Goal: Task Accomplishment & Management: Manage account settings

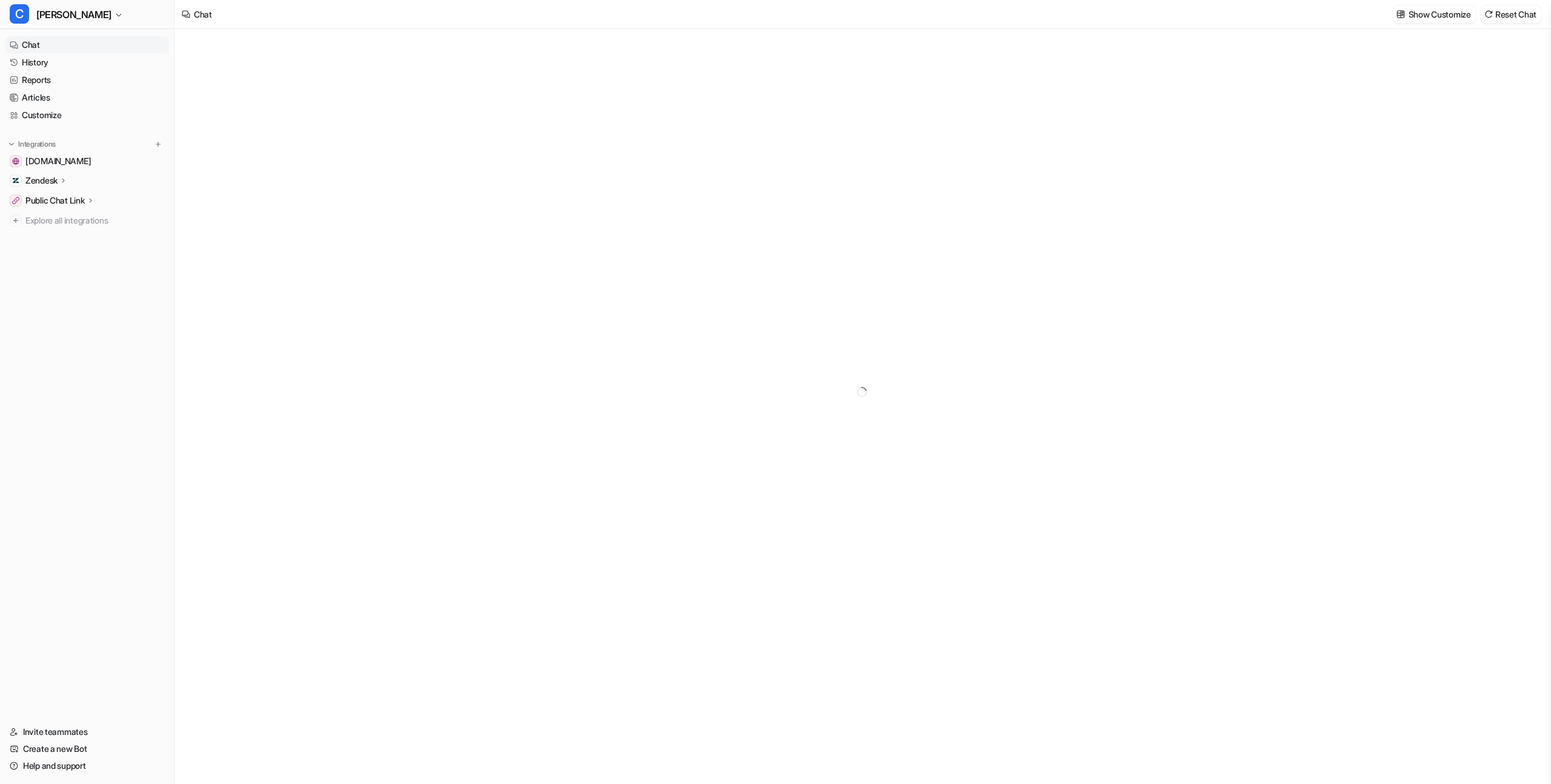
type textarea "**********"
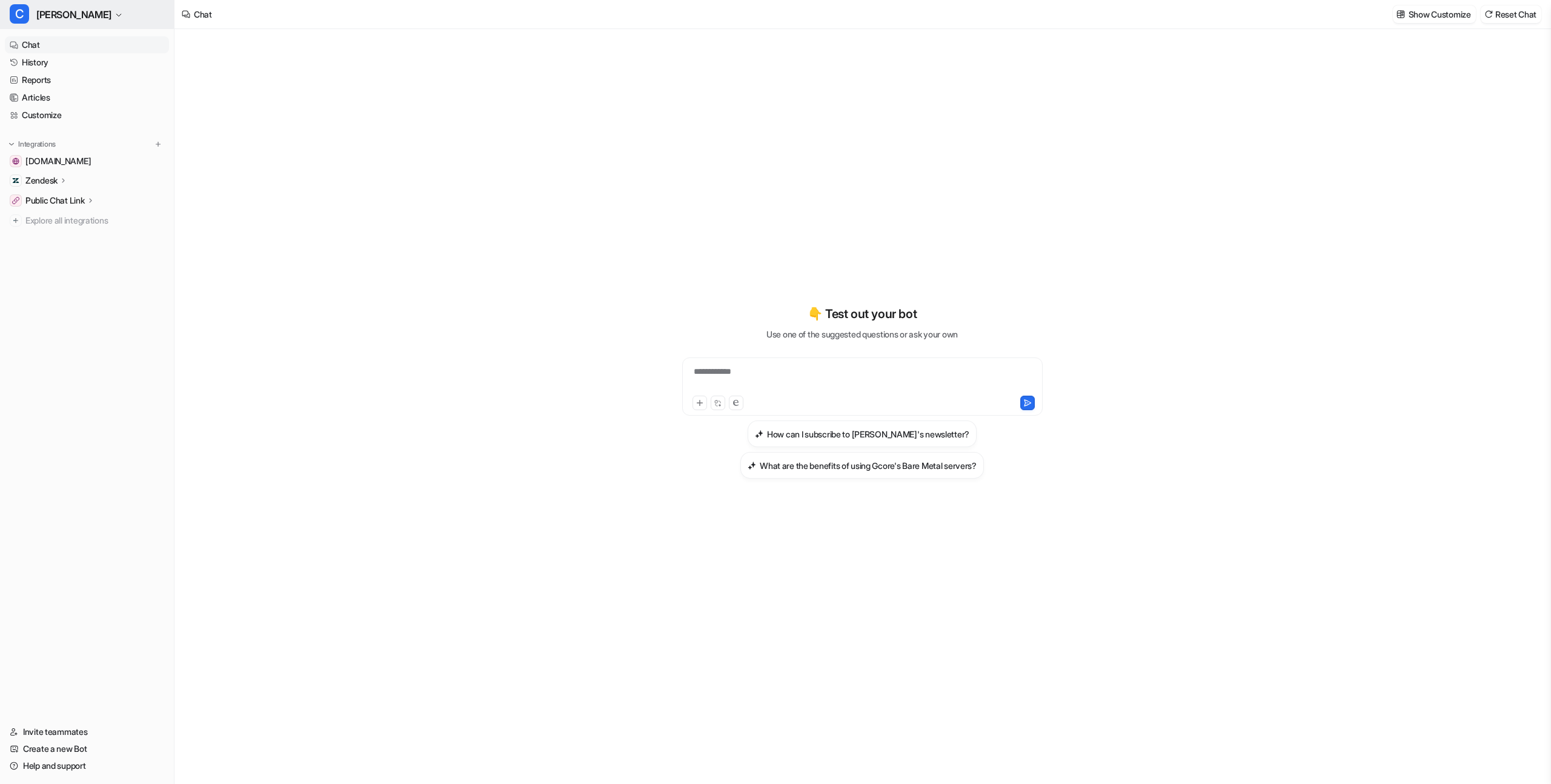
click at [55, 20] on span "[PERSON_NAME]" at bounding box center [74, 15] width 75 height 17
click at [65, 136] on link "Settings" at bounding box center [97, 132] width 168 height 20
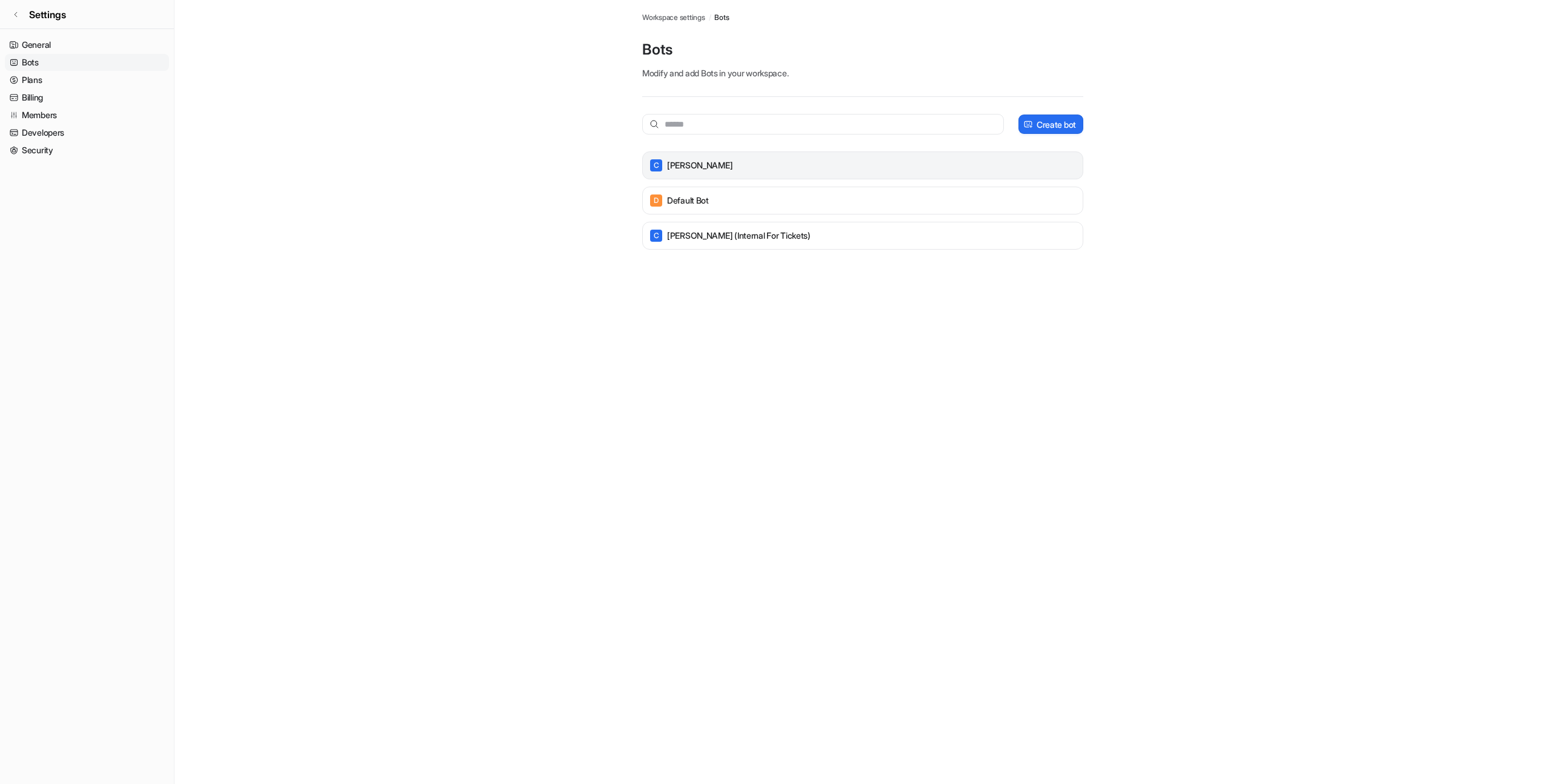
click at [710, 171] on div "C Cora" at bounding box center [863, 165] width 431 height 17
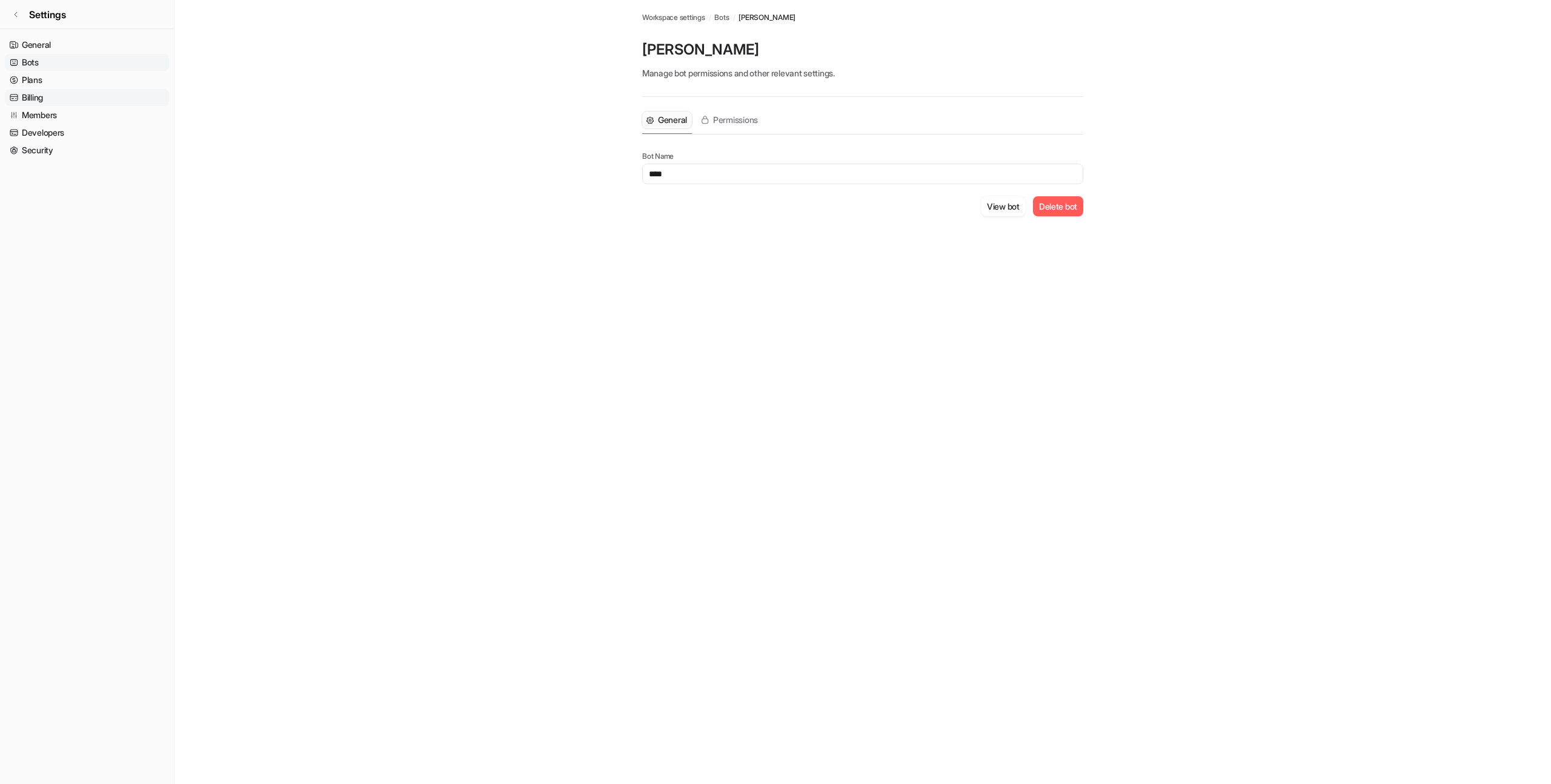
click at [55, 98] on link "Billing" at bounding box center [86, 97] width 164 height 17
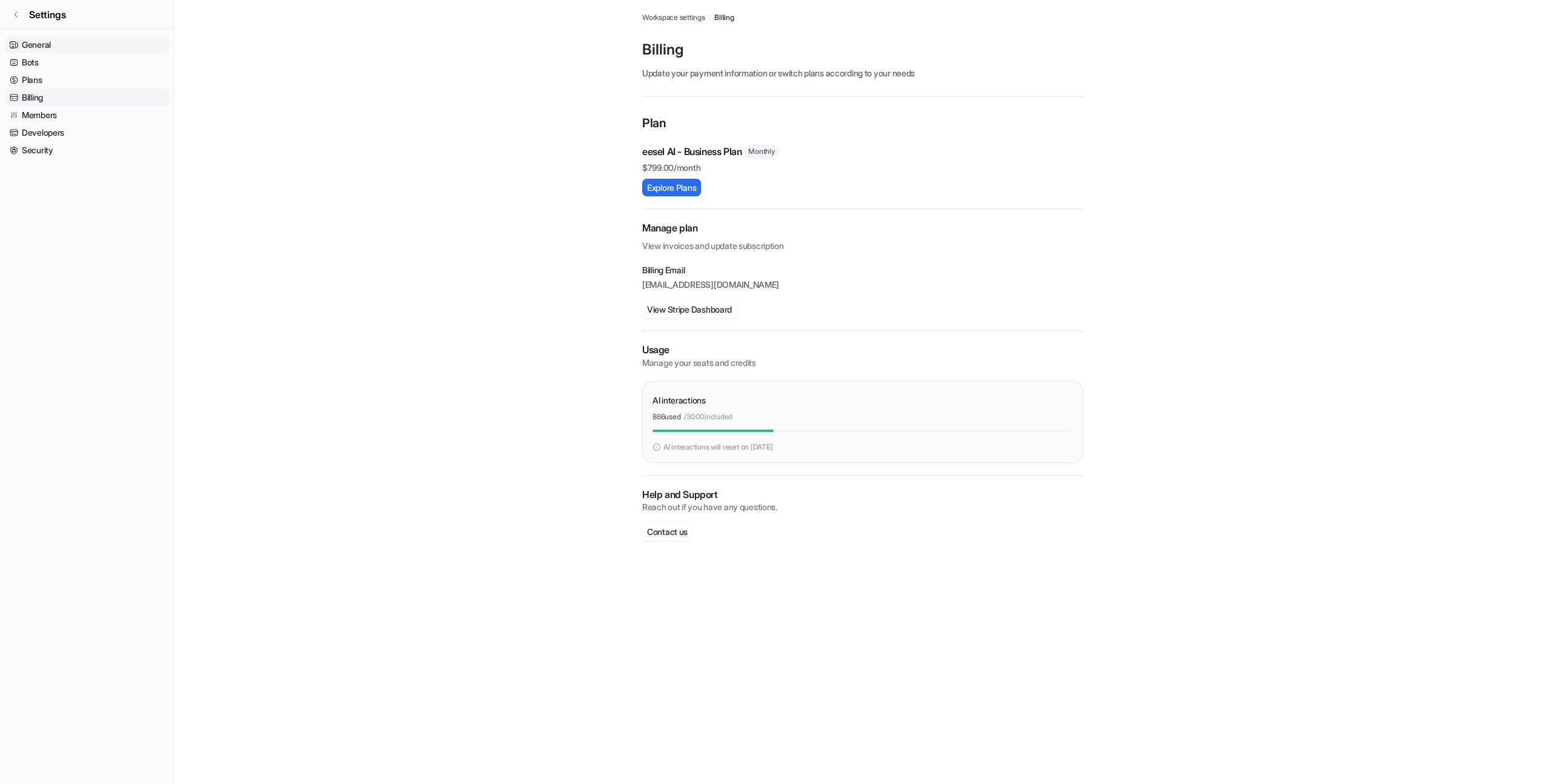
click at [71, 46] on link "General" at bounding box center [86, 45] width 164 height 17
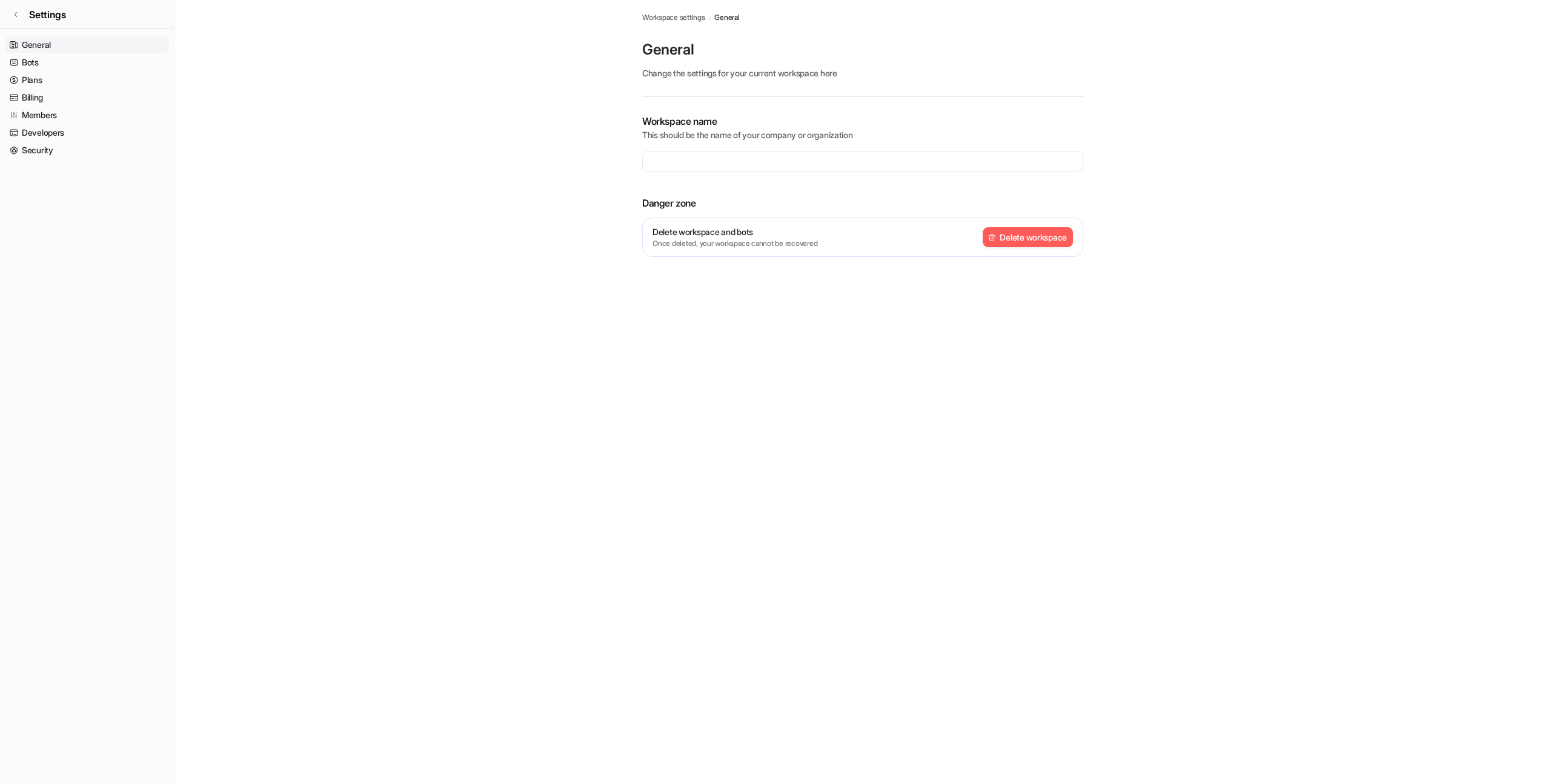
type input "**********"
click at [73, 54] on link "Bots" at bounding box center [86, 62] width 164 height 17
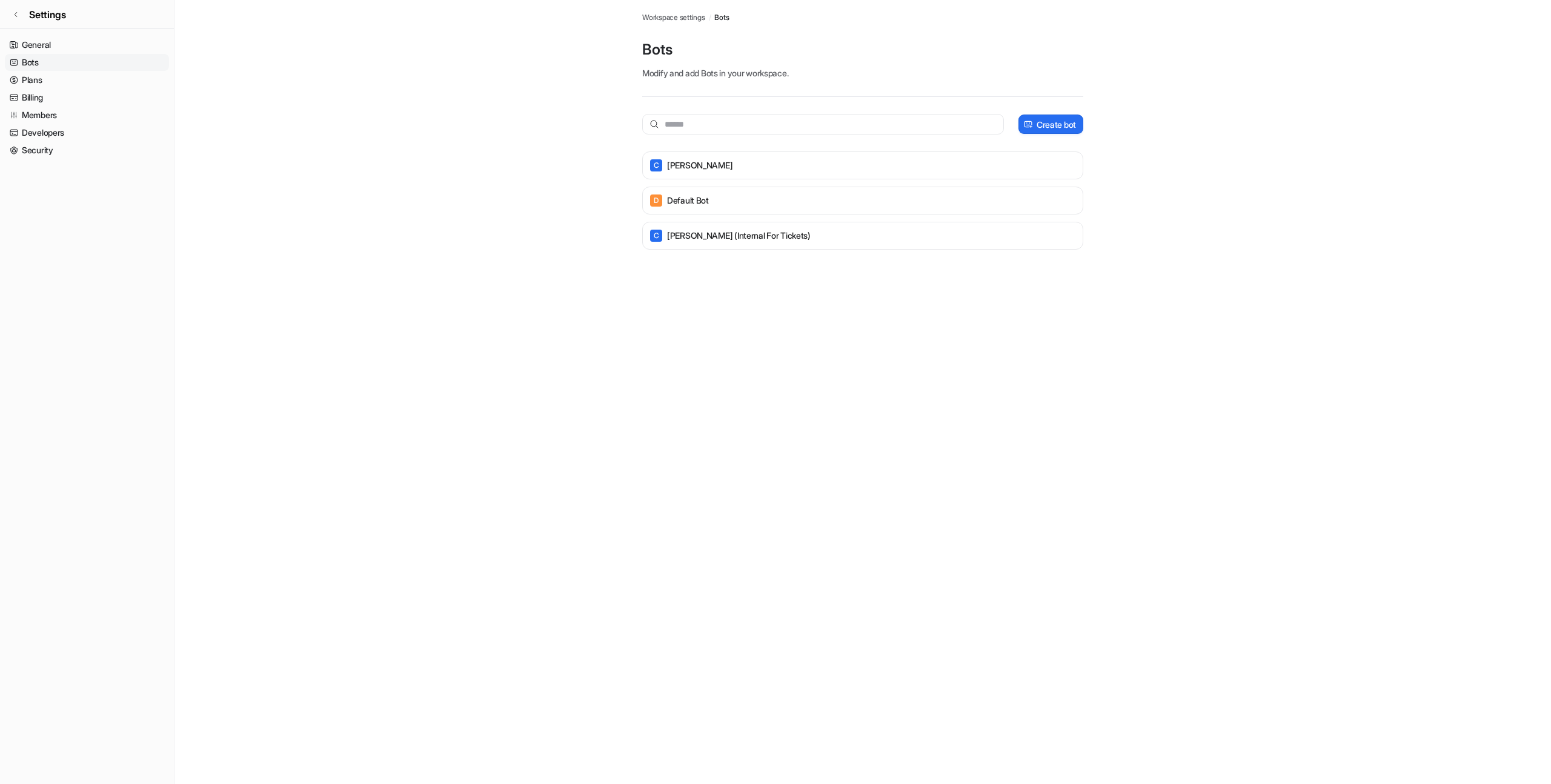
click at [73, 63] on link "Bots" at bounding box center [86, 62] width 164 height 17
click at [72, 71] on link "Bots" at bounding box center [86, 62] width 164 height 17
click at [71, 147] on link "Security" at bounding box center [86, 150] width 164 height 17
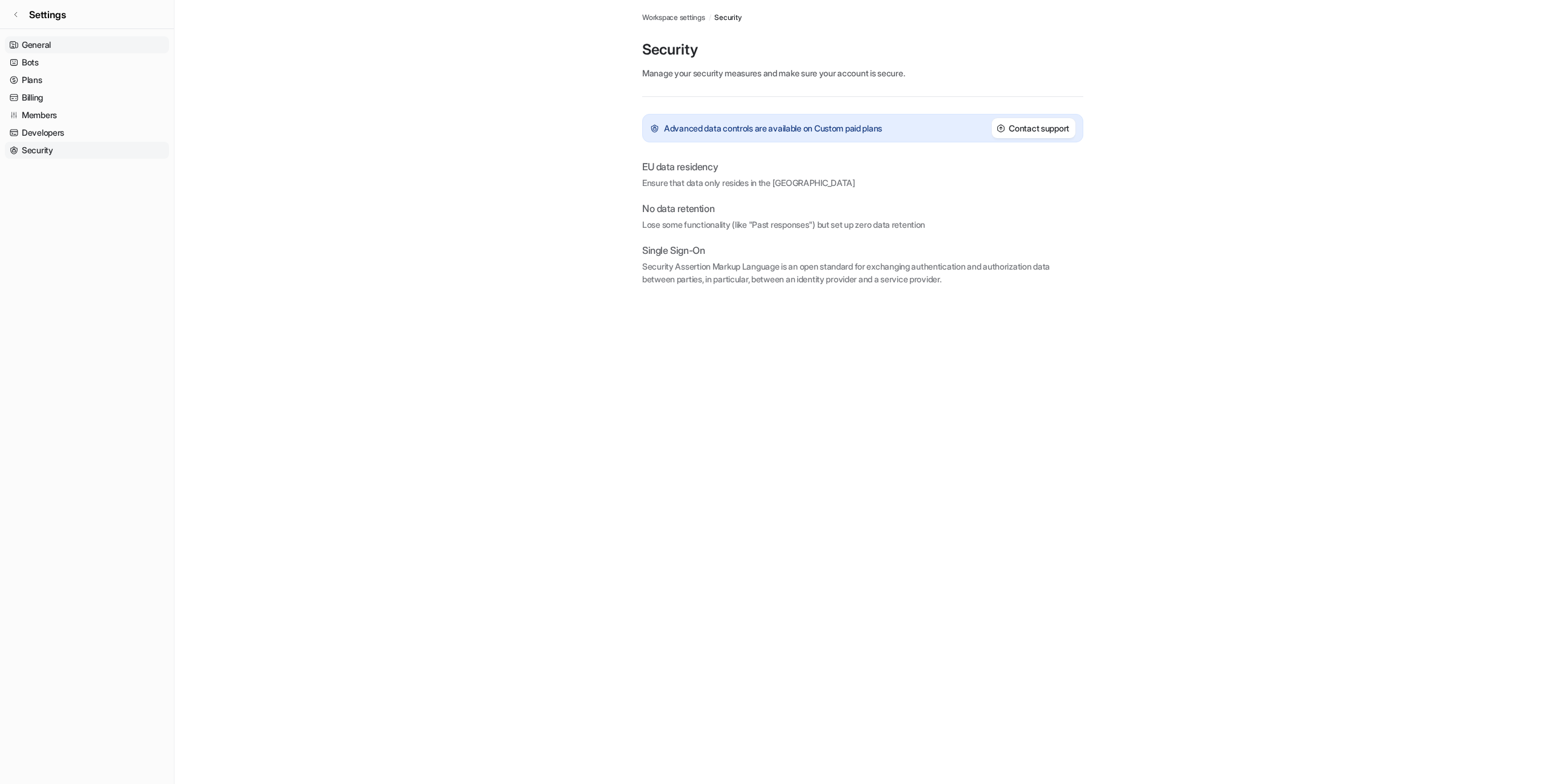
click at [69, 40] on link "General" at bounding box center [86, 45] width 164 height 17
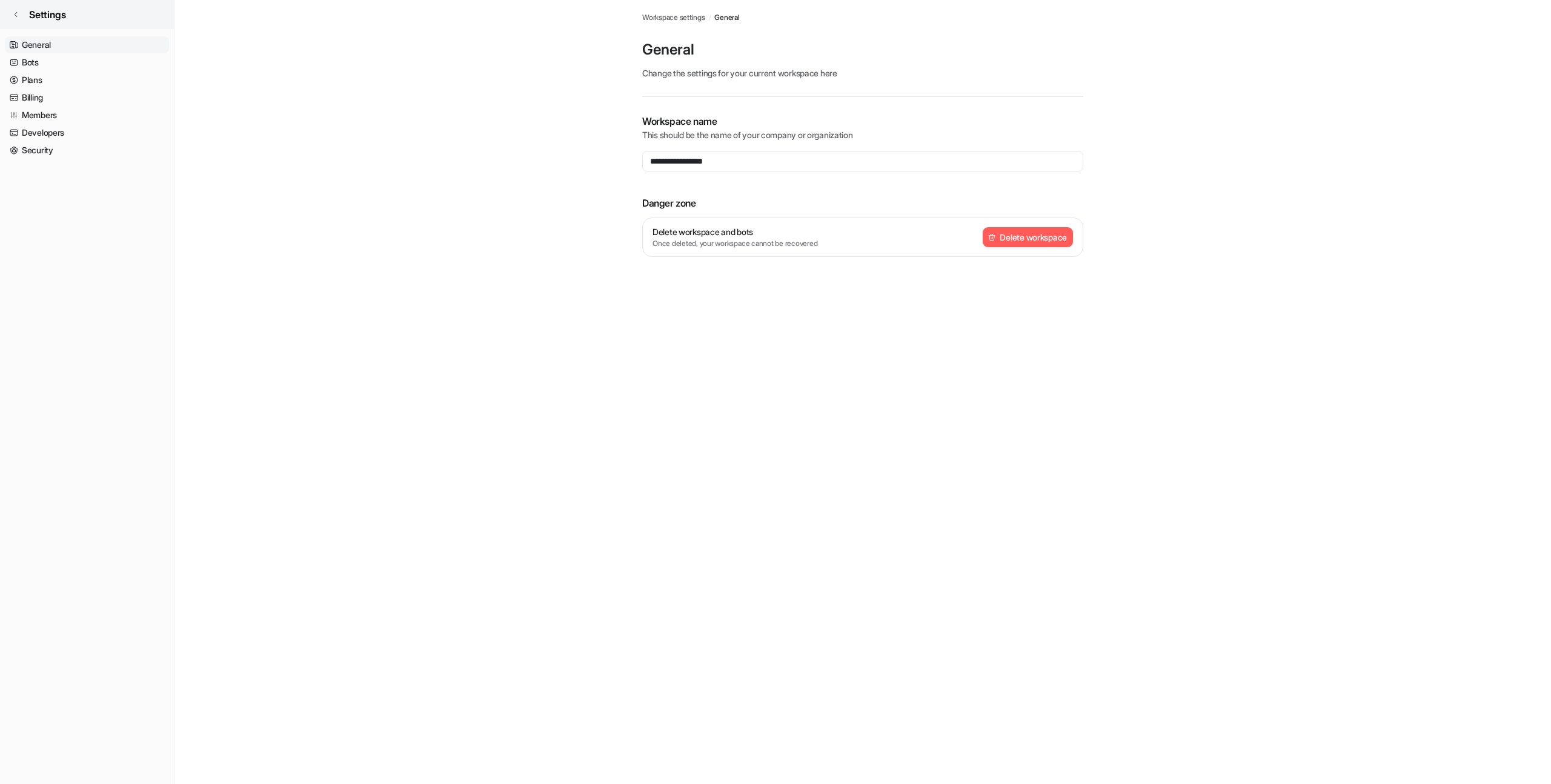
click at [62, 26] on link "Settings" at bounding box center [87, 15] width 174 height 29
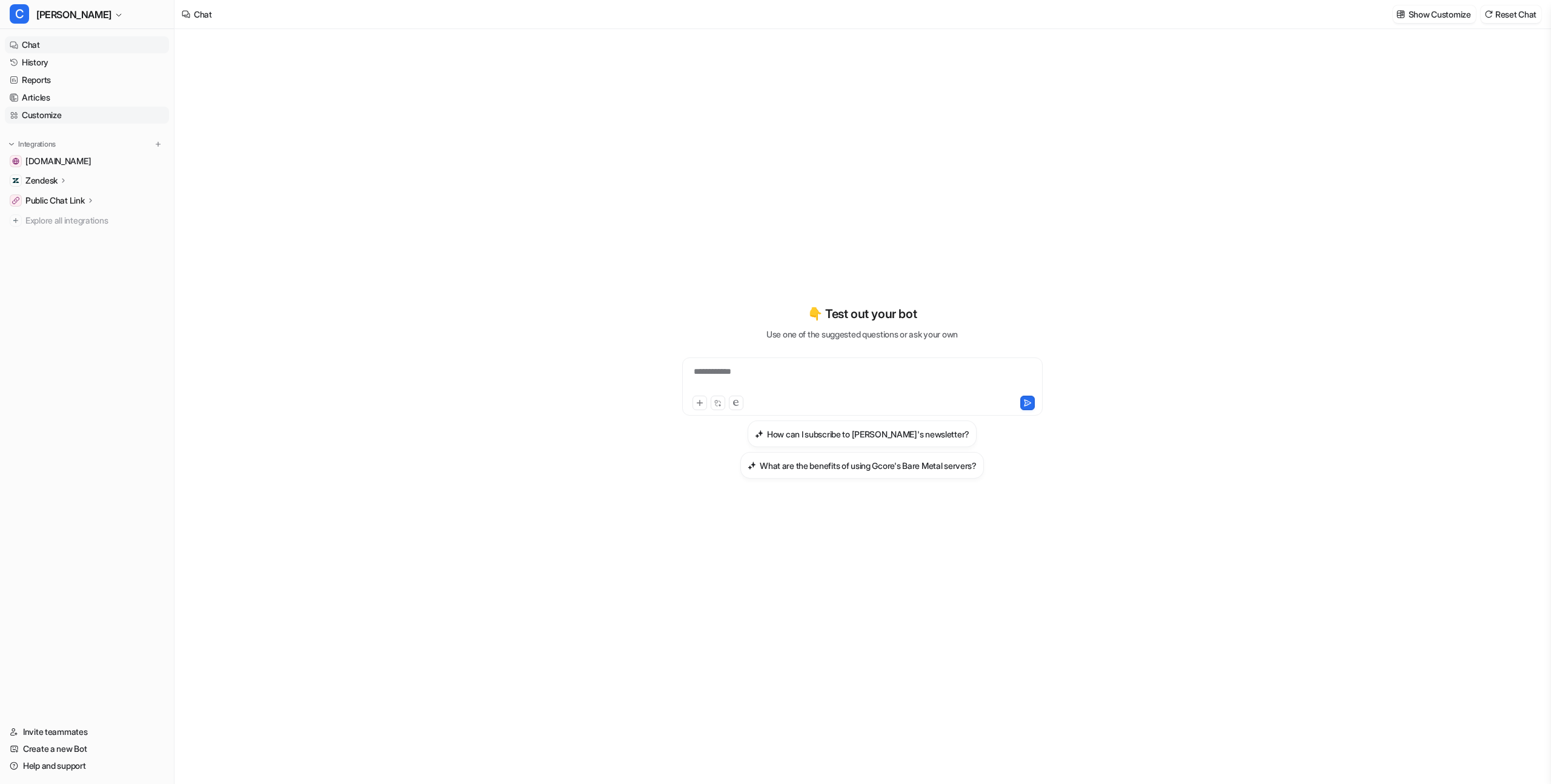
click at [55, 114] on link "Customize" at bounding box center [86, 114] width 164 height 17
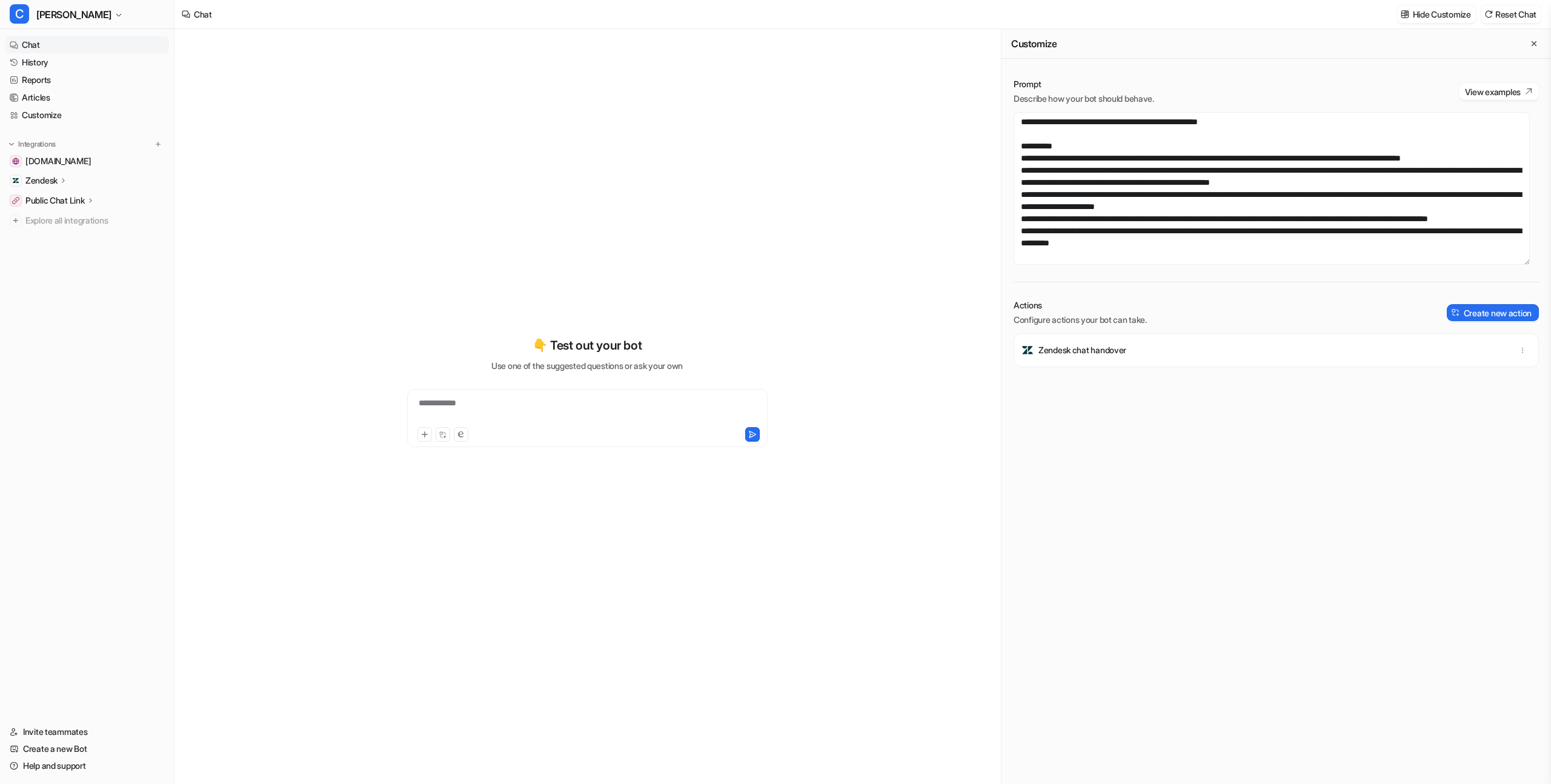
scroll to position [237, 0]
click at [1475, 147] on textarea at bounding box center [1272, 188] width 517 height 153
click at [1095, 163] on textarea at bounding box center [1272, 188] width 517 height 153
click at [1068, 166] on textarea at bounding box center [1272, 188] width 517 height 153
click at [1065, 165] on textarea at bounding box center [1272, 188] width 517 height 153
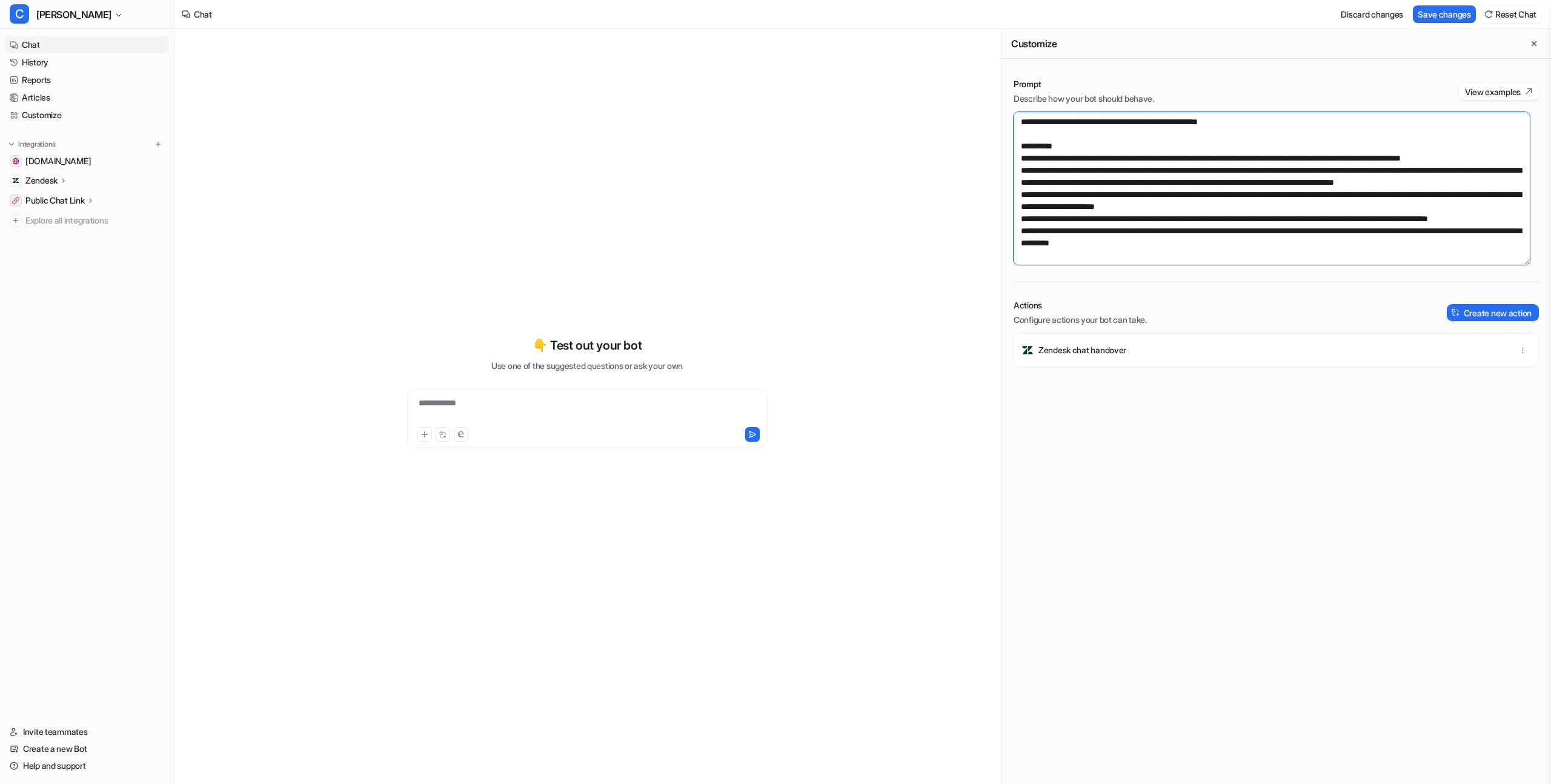
click at [1063, 165] on textarea at bounding box center [1272, 188] width 517 height 153
click at [1153, 219] on textarea at bounding box center [1272, 188] width 517 height 153
click at [1433, 217] on textarea at bounding box center [1272, 188] width 517 height 153
click at [1416, 217] on textarea at bounding box center [1272, 188] width 517 height 153
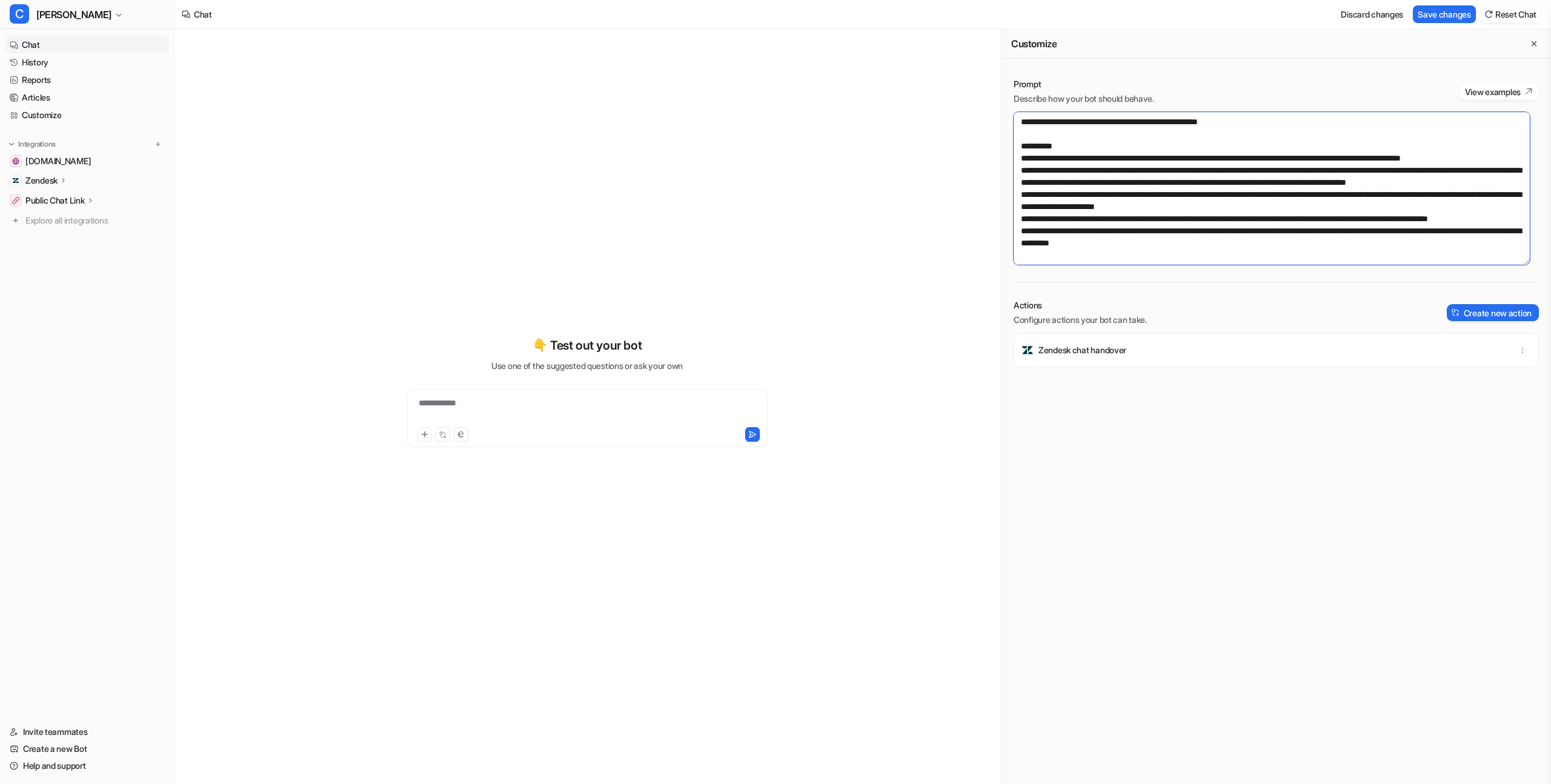
click at [1416, 217] on textarea at bounding box center [1272, 188] width 517 height 153
click at [1421, 219] on textarea at bounding box center [1272, 188] width 517 height 153
type textarea "**********"
click at [1444, 19] on button "Save changes" at bounding box center [1445, 14] width 63 height 17
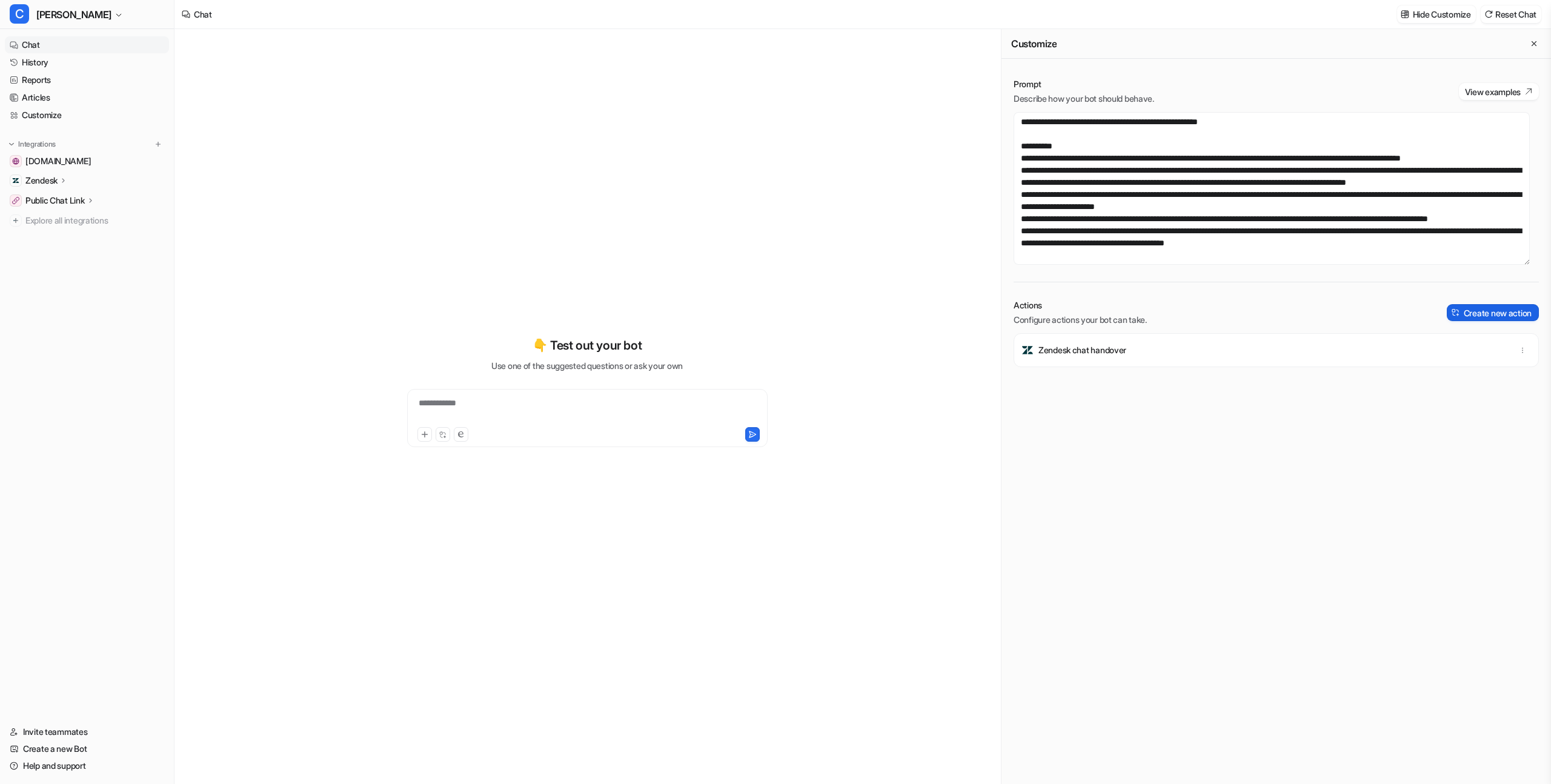
click at [1466, 316] on button "Create new action" at bounding box center [1493, 312] width 93 height 17
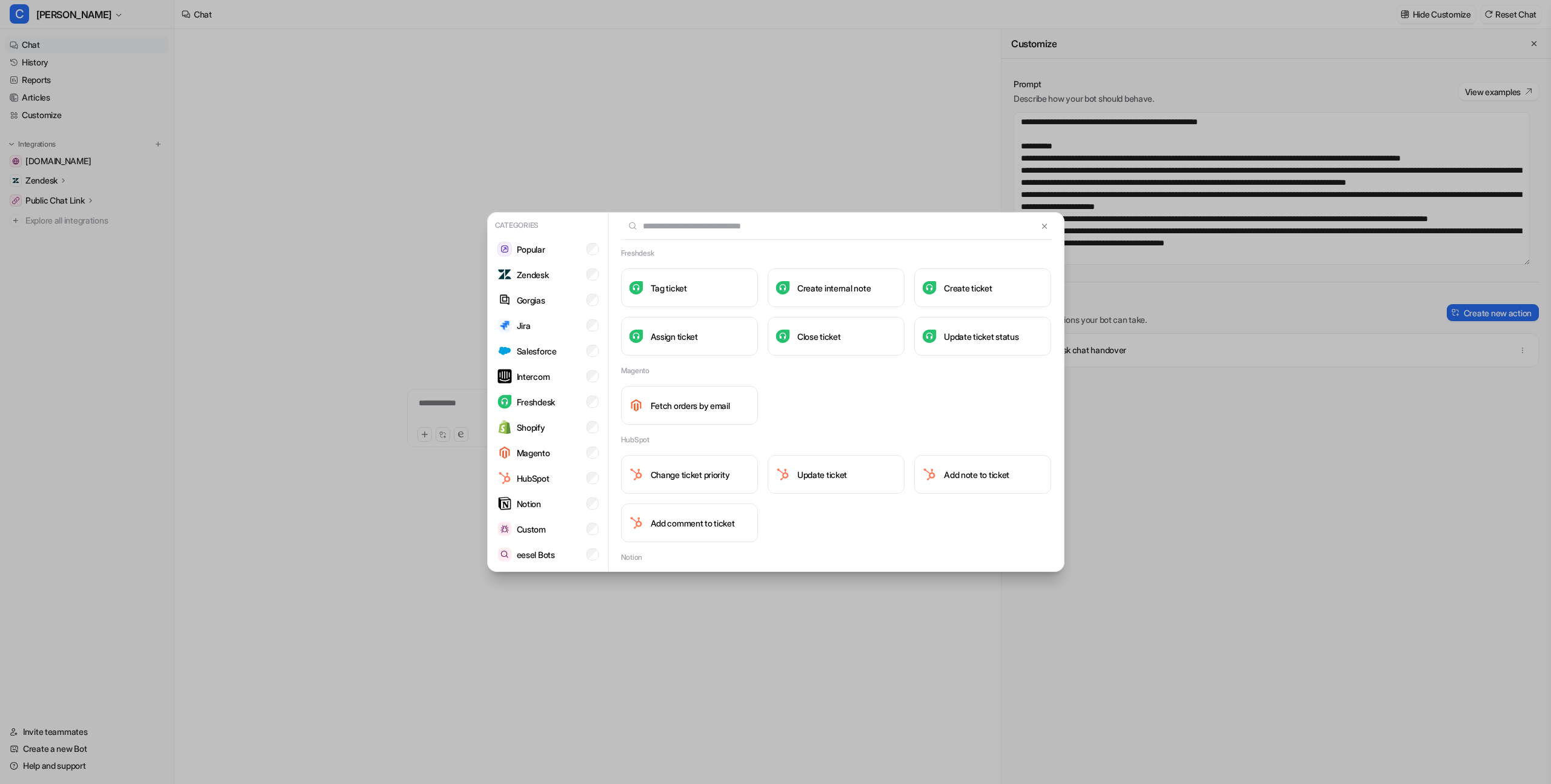
scroll to position [654, 0]
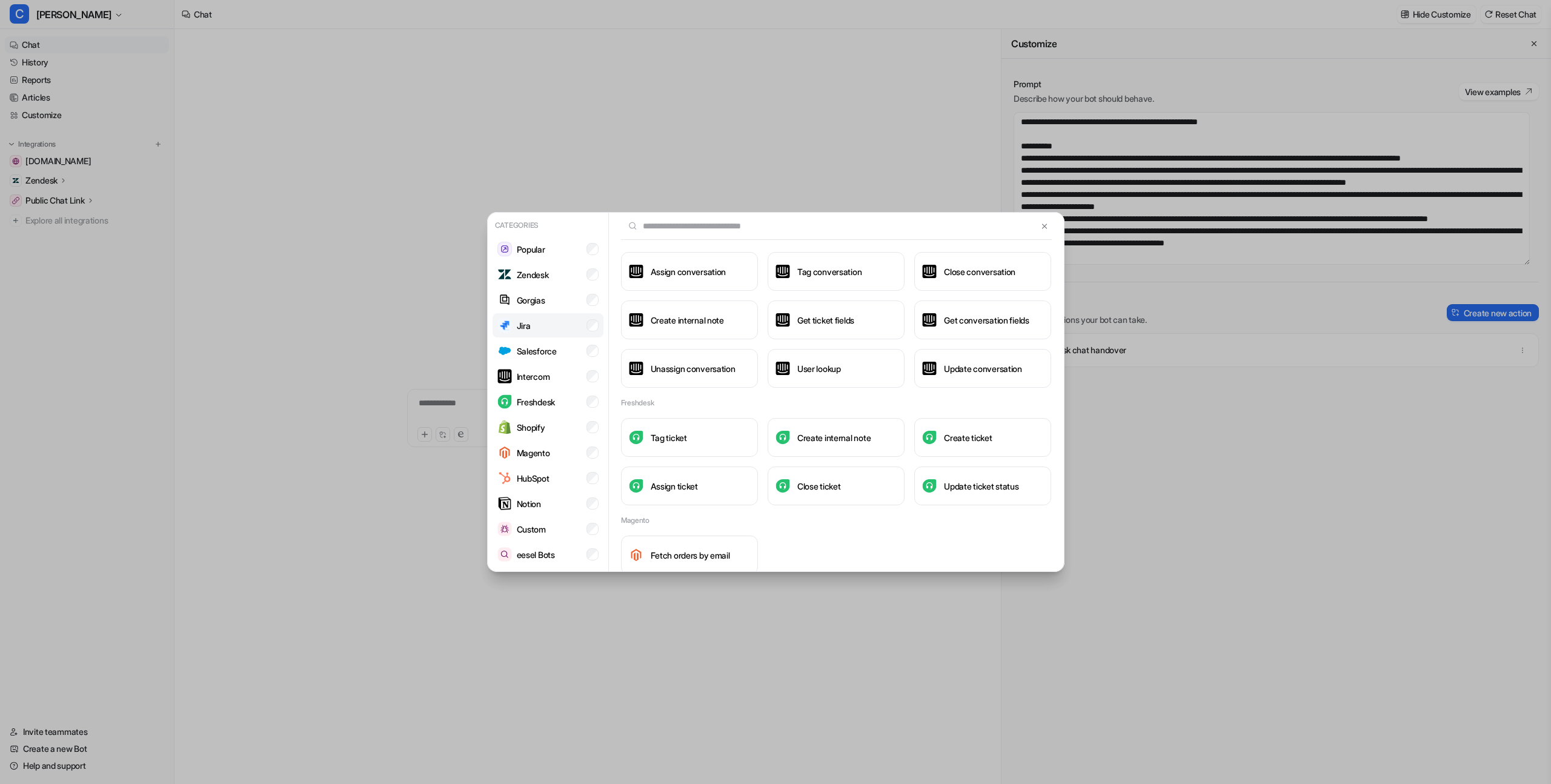
click at [563, 329] on li "Jira" at bounding box center [548, 325] width 111 height 24
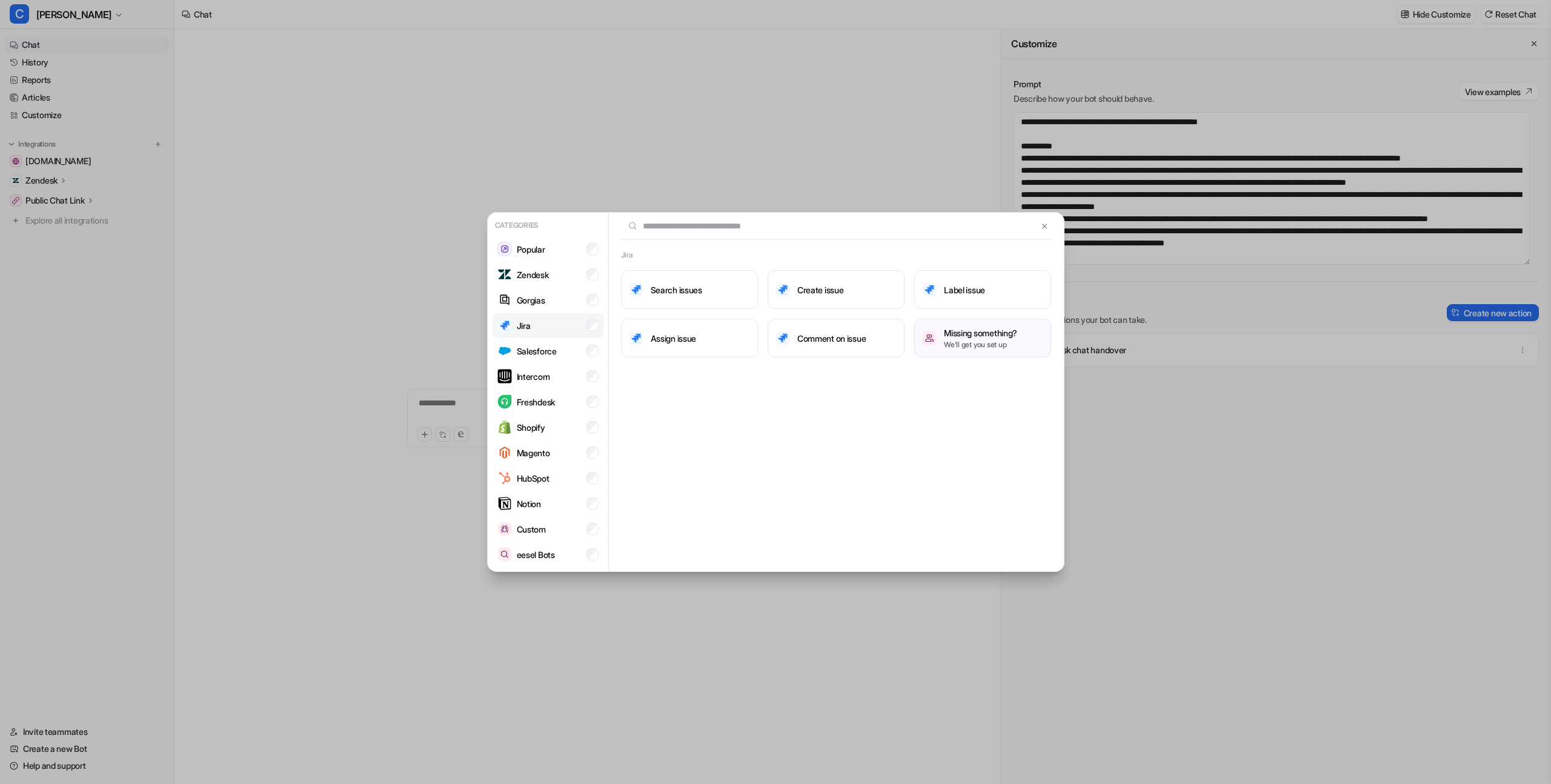
click at [563, 329] on li "Jira" at bounding box center [548, 325] width 111 height 24
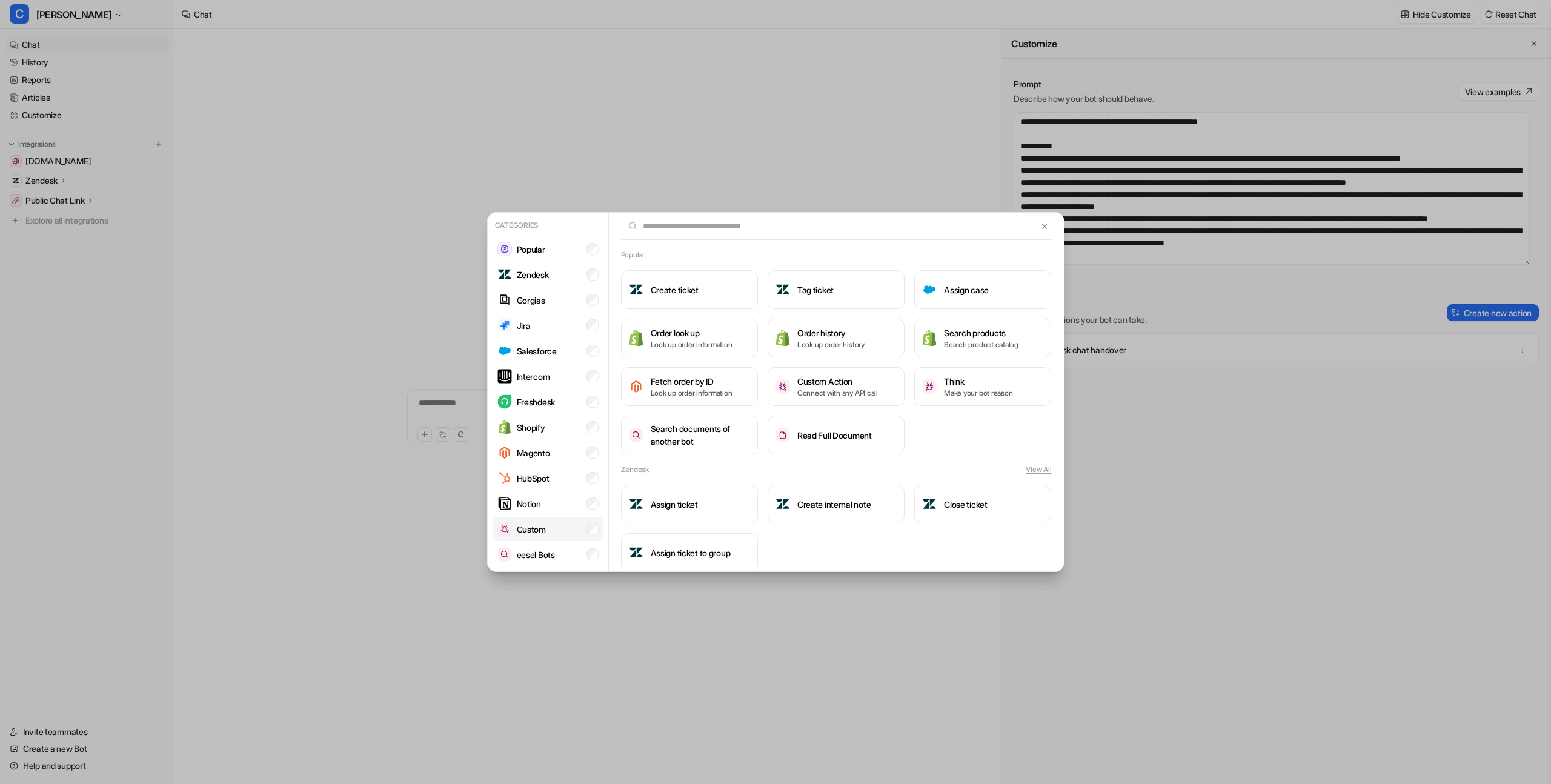
click at [568, 526] on li "Custom" at bounding box center [548, 528] width 111 height 24
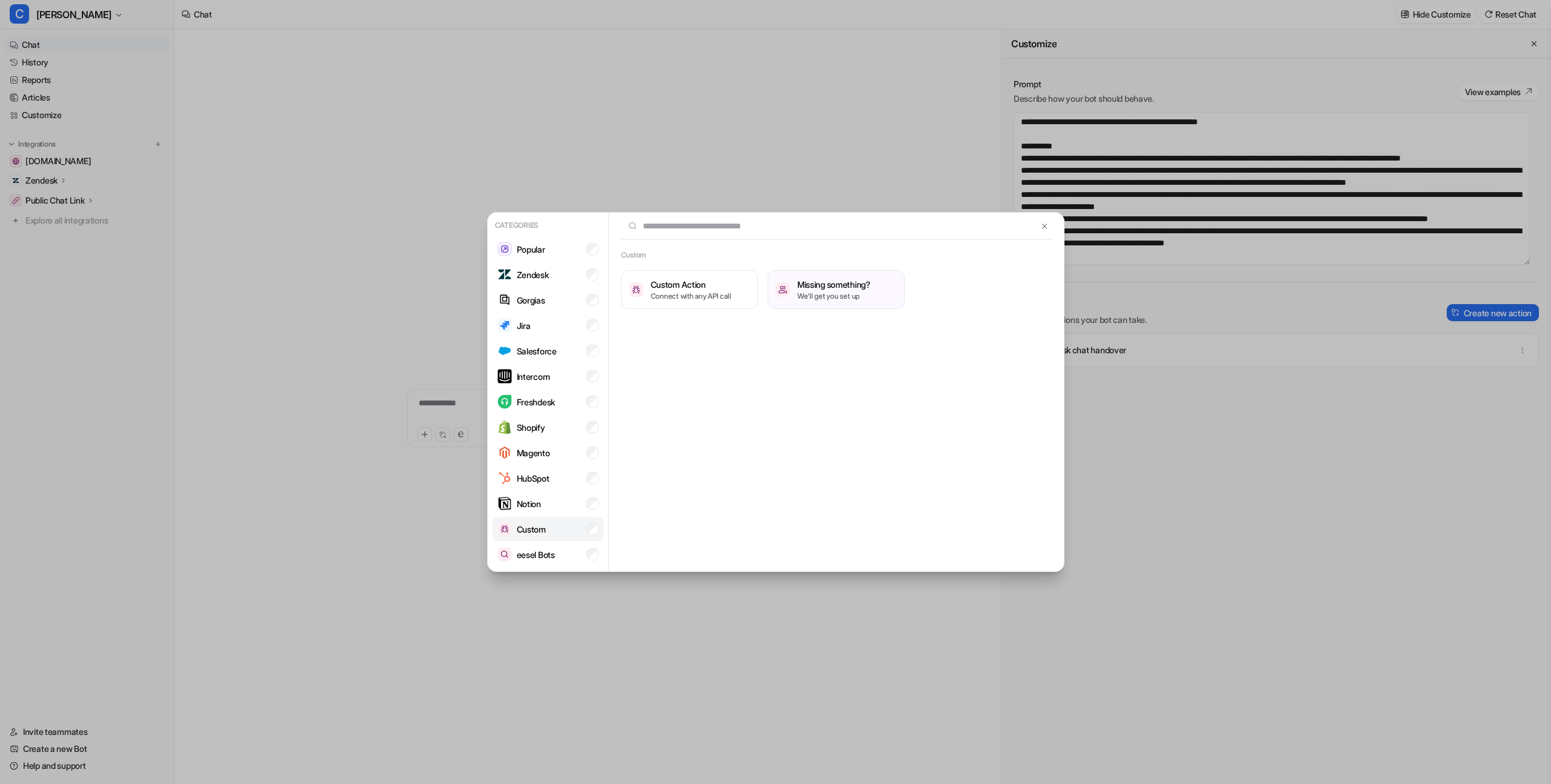
click at [564, 528] on li "Custom" at bounding box center [548, 528] width 111 height 24
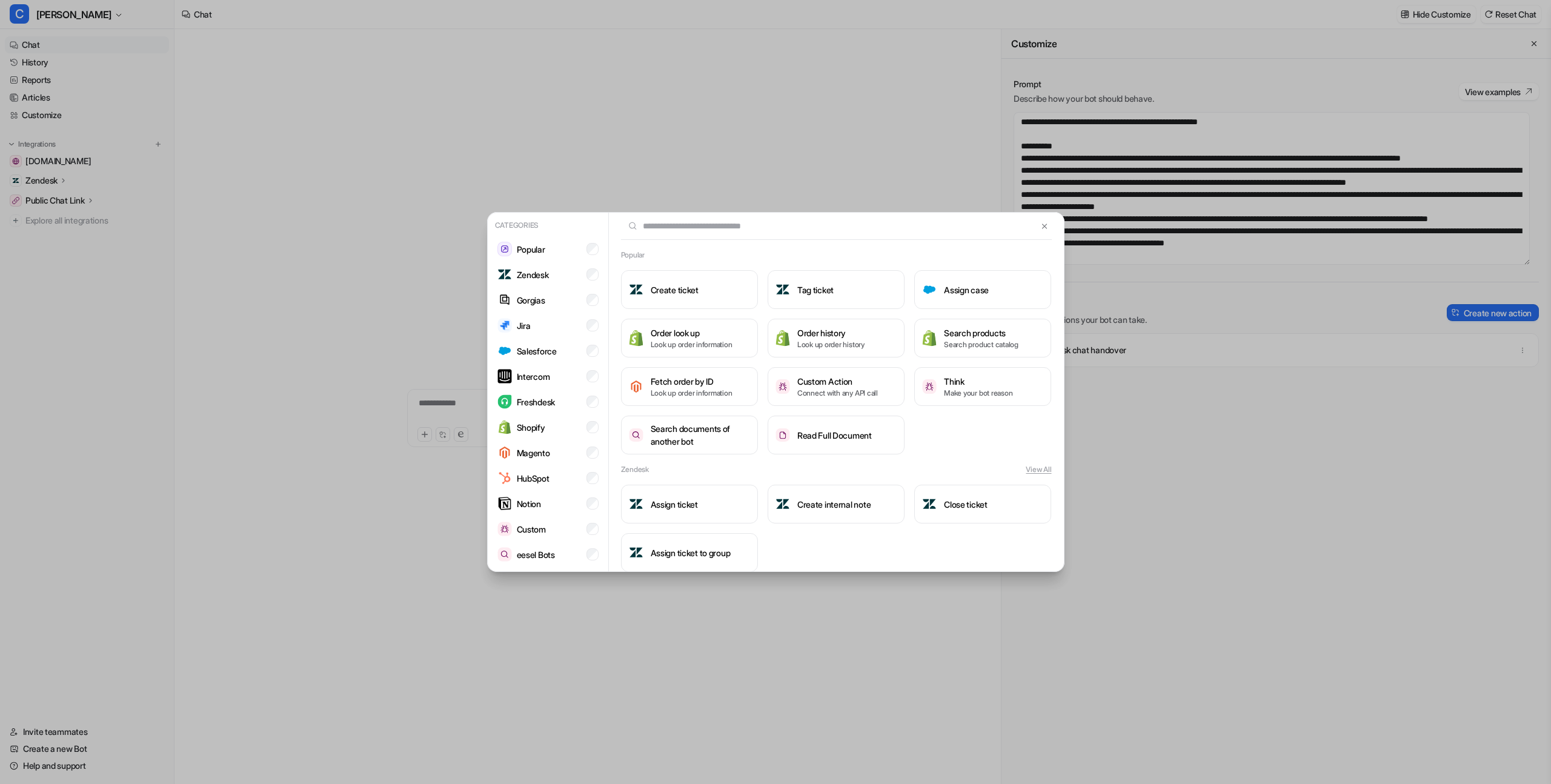
click at [1099, 459] on div "Categories Popular Zendesk Gorgias Jira Salesforce Intercom Freshdesk Shopify M…" at bounding box center [775, 392] width 1551 height 784
